Goal: Navigation & Orientation: Find specific page/section

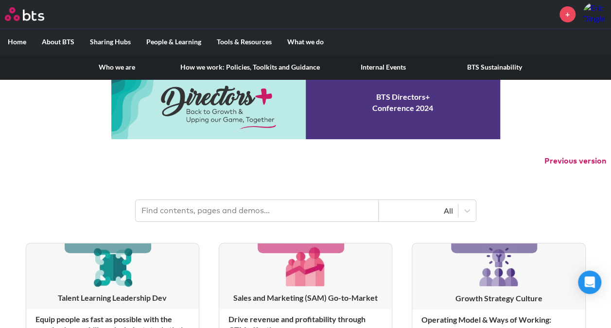
click at [55, 38] on label "About BTS" at bounding box center [58, 41] width 48 height 25
click at [0, 0] on input "About BTS" at bounding box center [0, 0] width 0 height 0
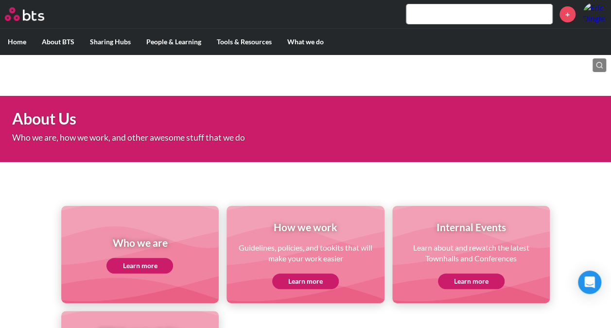
click at [470, 186] on div "Who we are Learn more How we work Guidelines, policies, and tookits that will m…" at bounding box center [305, 289] width 611 height 237
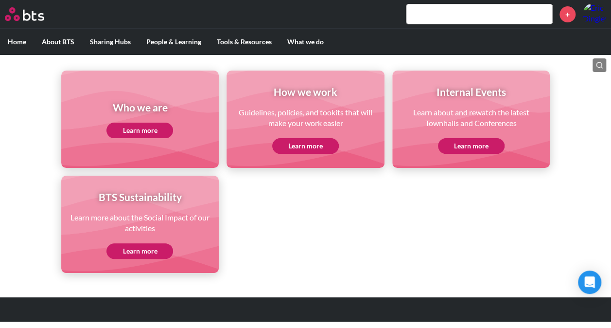
scroll to position [137, 0]
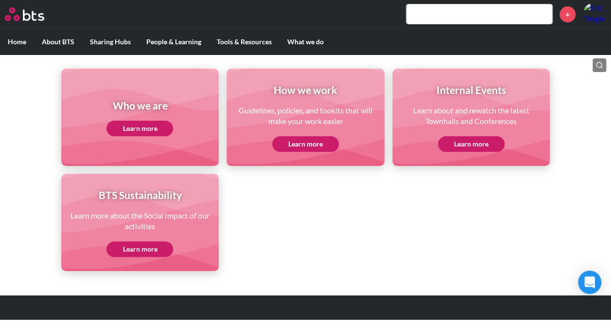
click at [377, 211] on ul "Who we are Learn more How we work Guidelines, policies, and tookits that will m…" at bounding box center [305, 170] width 489 height 202
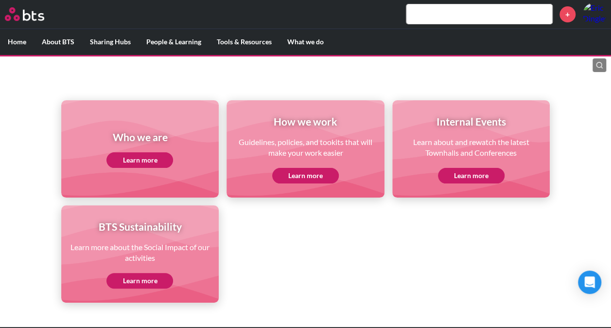
scroll to position [105, 0]
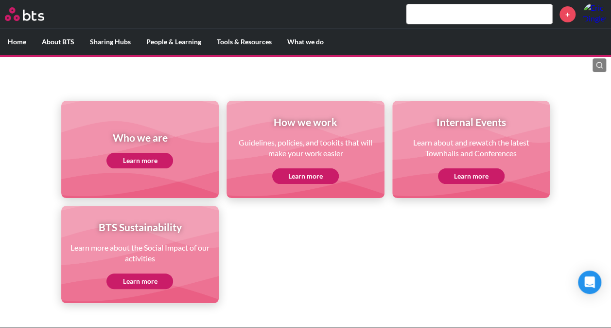
click at [191, 48] on label "People & Learning" at bounding box center [174, 41] width 70 height 25
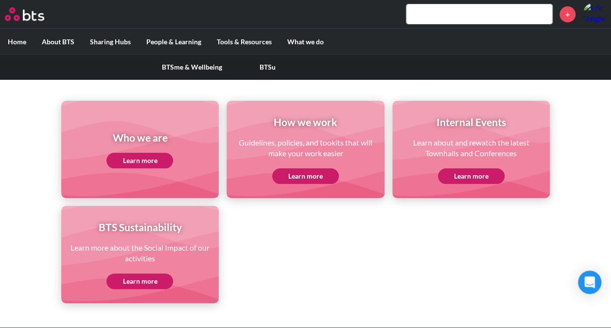
click at [0, 0] on input "People & Learning" at bounding box center [0, 0] width 0 height 0
